Goal: Find specific page/section: Find specific page/section

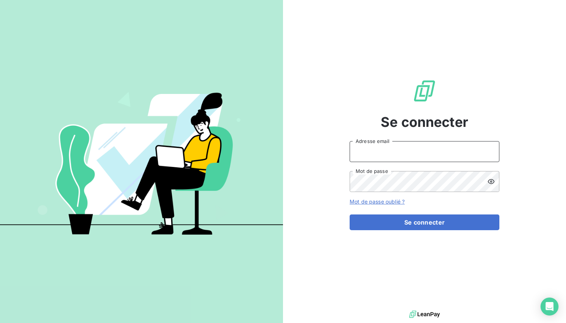
click at [411, 150] on input "Adresse email" at bounding box center [425, 151] width 150 height 21
type input "[EMAIL_ADDRESS][DOMAIN_NAME]"
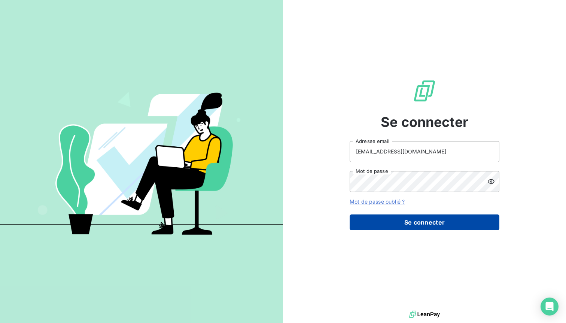
click at [400, 216] on button "Se connecter" at bounding box center [425, 223] width 150 height 16
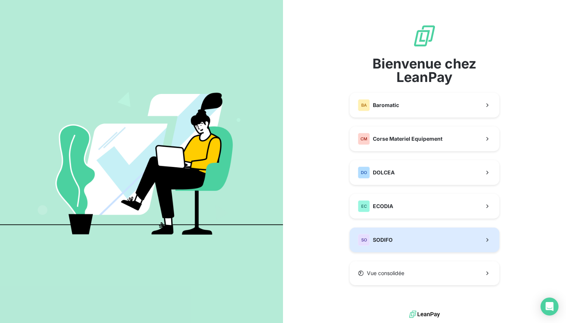
click at [421, 243] on button "SO SODIFO" at bounding box center [425, 240] width 150 height 25
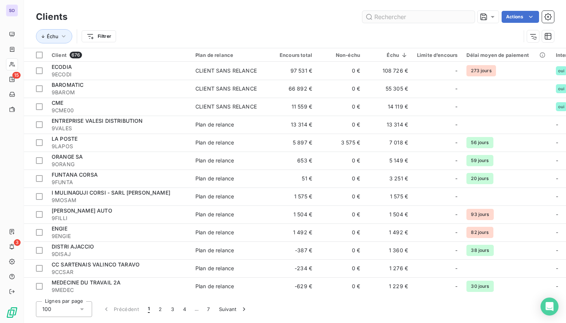
click at [404, 16] on input "text" at bounding box center [418, 17] width 112 height 12
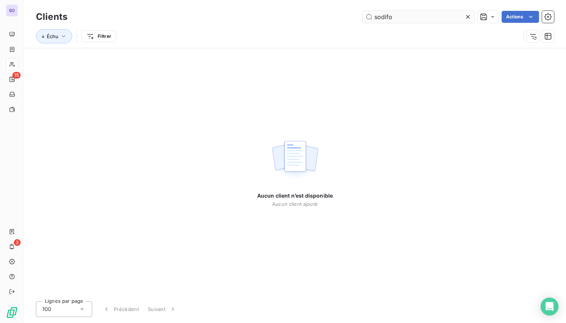
click at [382, 17] on input "sodifo" at bounding box center [418, 17] width 112 height 12
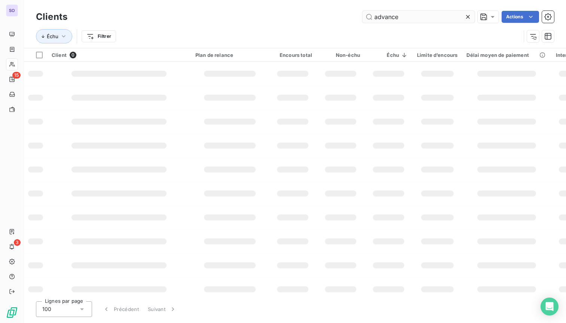
type input "advance"
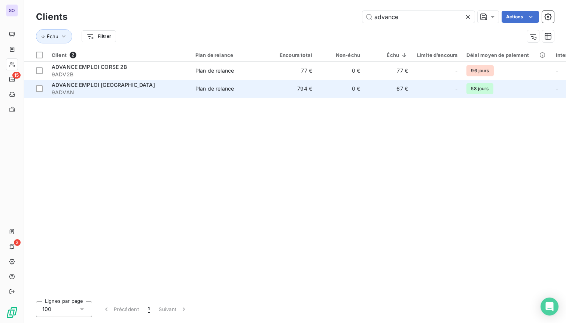
click at [123, 87] on div "ADVANCE EMPLOI [GEOGRAPHIC_DATA]" at bounding box center [119, 84] width 135 height 7
click at [119, 89] on span "9ADVAN" at bounding box center [119, 92] width 135 height 7
click at [120, 89] on span "9ADVAN" at bounding box center [119, 92] width 135 height 7
